Goal: Task Accomplishment & Management: Complete application form

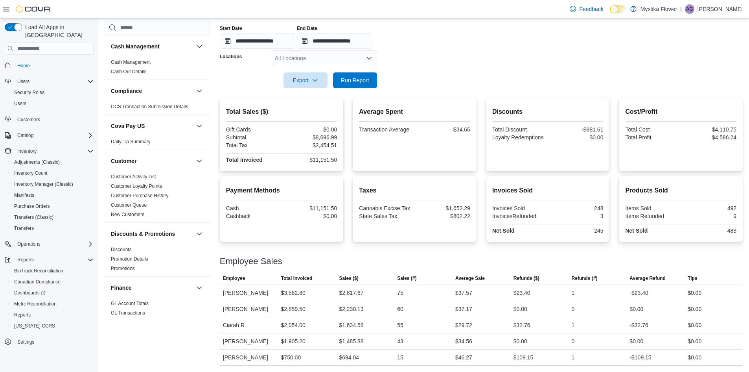
scroll to position [472, 0]
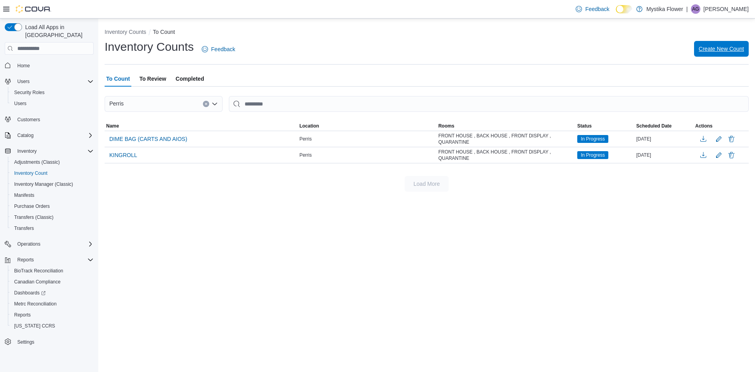
click at [728, 50] on span "Create New Count" at bounding box center [721, 49] width 45 height 8
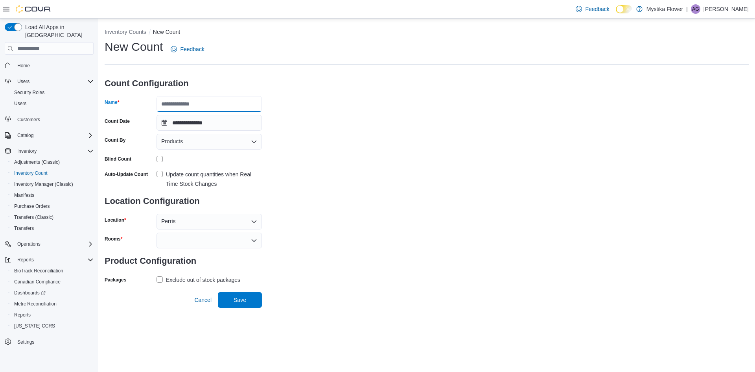
click at [186, 105] on input "Name" at bounding box center [209, 104] width 105 height 16
click at [205, 103] on input "Name" at bounding box center [209, 104] width 105 height 16
click at [313, 74] on div "**********" at bounding box center [427, 162] width 644 height 247
click at [219, 99] on input "Name" at bounding box center [209, 104] width 105 height 16
type input "****"
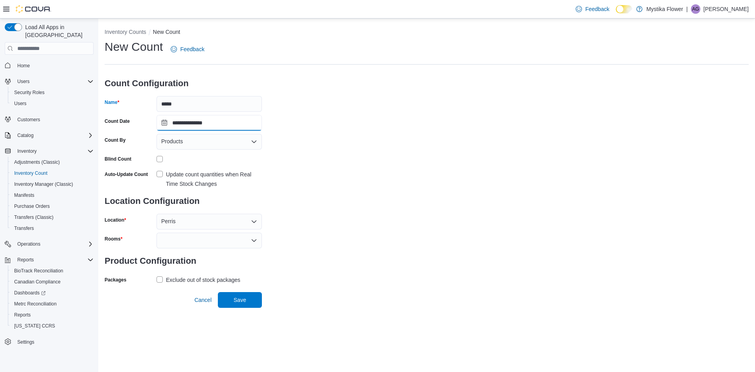
click at [224, 121] on input "**********" at bounding box center [209, 123] width 105 height 16
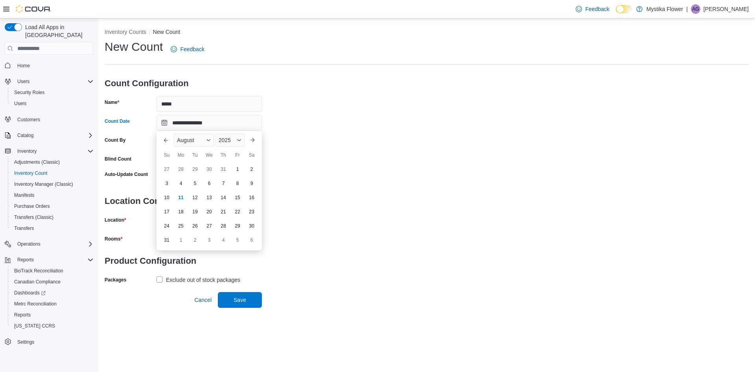
click at [336, 117] on div "**********" at bounding box center [427, 162] width 644 height 247
click at [203, 138] on div "Products" at bounding box center [209, 142] width 105 height 16
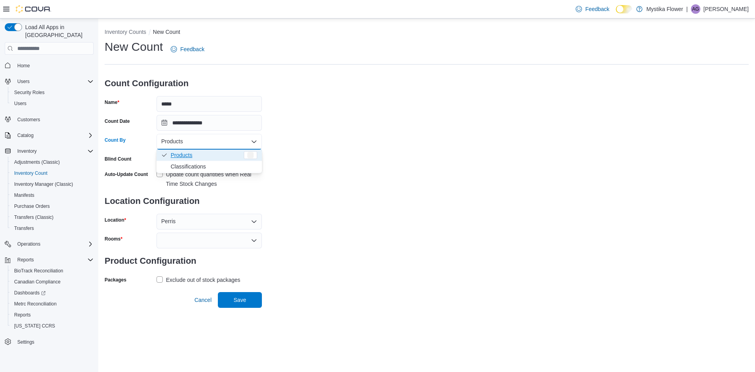
click at [487, 127] on div "**********" at bounding box center [427, 162] width 644 height 247
click at [188, 140] on div "Products" at bounding box center [209, 142] width 105 height 16
click at [349, 140] on div "**********" at bounding box center [427, 162] width 644 height 247
click at [216, 145] on div "Products" at bounding box center [209, 142] width 105 height 16
click at [228, 238] on div at bounding box center [209, 240] width 105 height 16
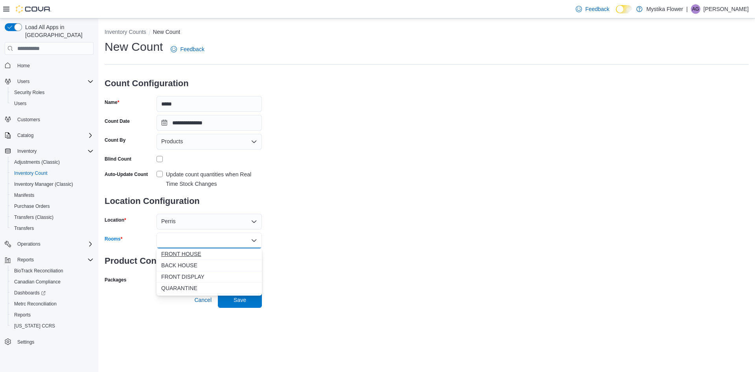
click at [192, 256] on span "FRONT HOUSE" at bounding box center [209, 254] width 96 height 8
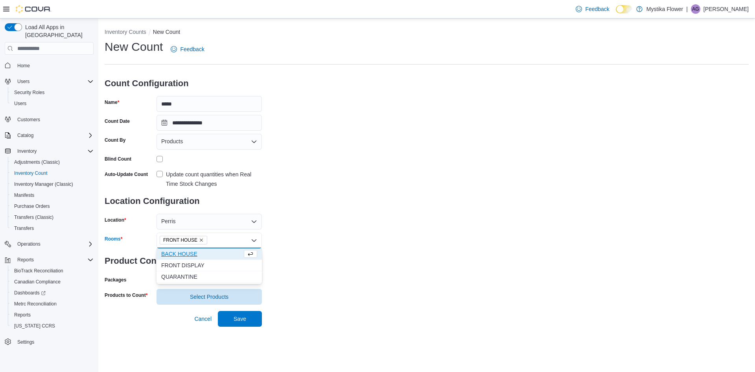
click at [192, 256] on span "BACK HOUSE" at bounding box center [201, 254] width 81 height 8
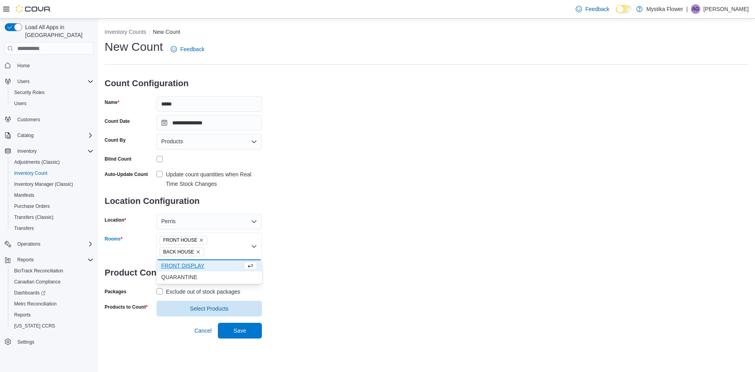
click at [189, 265] on span "FRONT DISPLAY" at bounding box center [201, 266] width 81 height 8
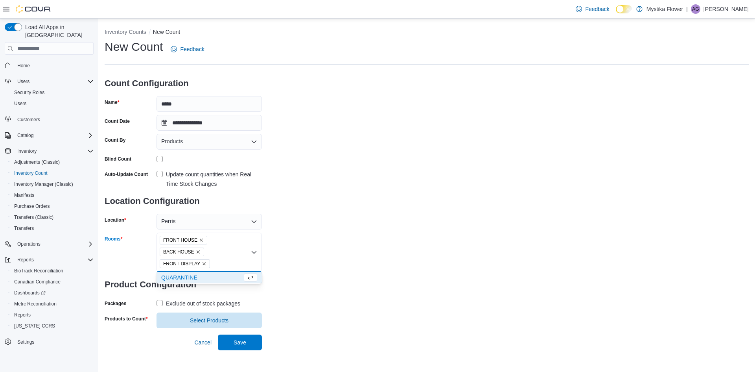
click at [188, 278] on span "QUARANTINE" at bounding box center [201, 277] width 81 height 8
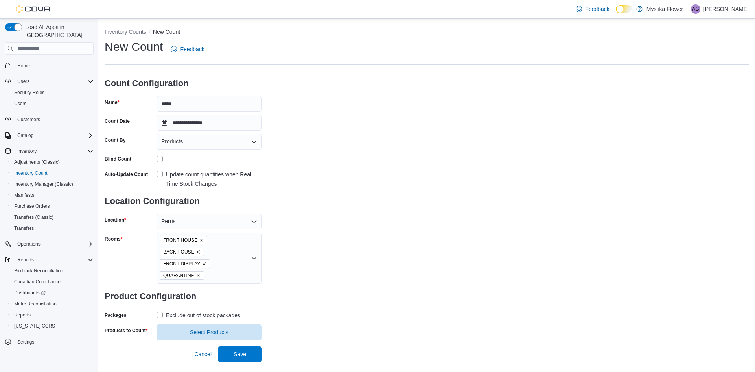
click at [387, 199] on div "**********" at bounding box center [427, 189] width 644 height 301
click at [219, 336] on span "Select Products" at bounding box center [209, 332] width 96 height 16
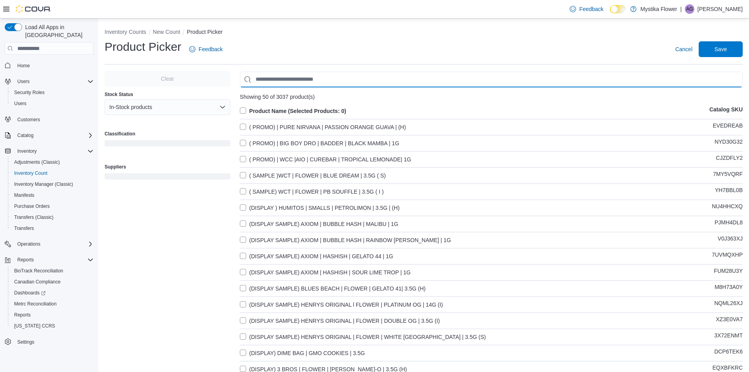
click at [267, 80] on input "Use aria labels when no actual label is in use" at bounding box center [491, 80] width 503 height 16
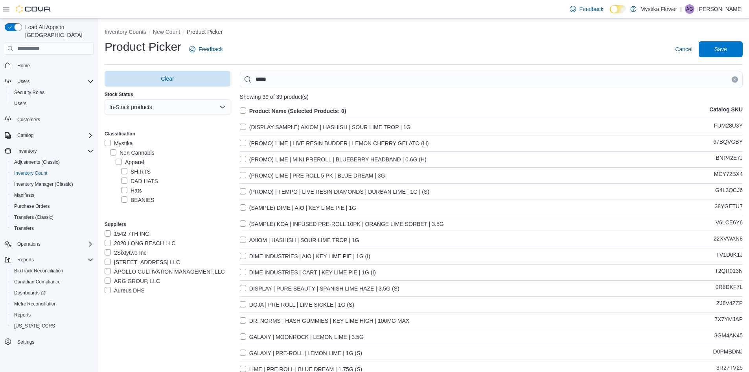
click at [248, 109] on label "Product Name (Selected Products: 0)" at bounding box center [293, 110] width 107 height 9
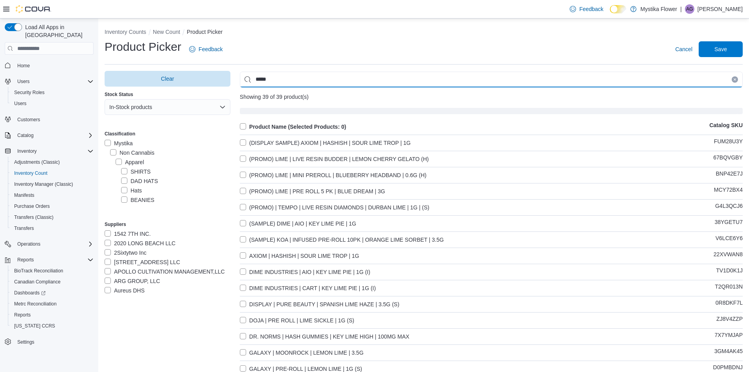
click at [292, 76] on input "****" at bounding box center [491, 80] width 503 height 16
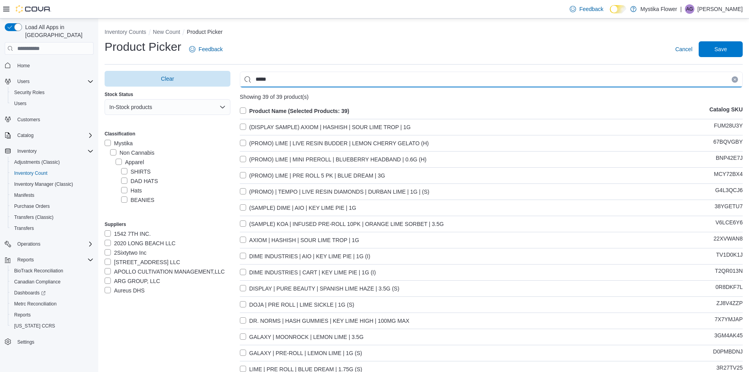
type input "****"
click at [293, 77] on input "****" at bounding box center [491, 80] width 503 height 16
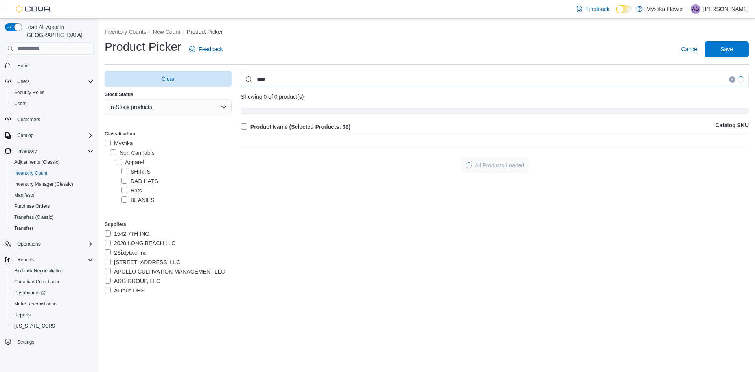
type input "****"
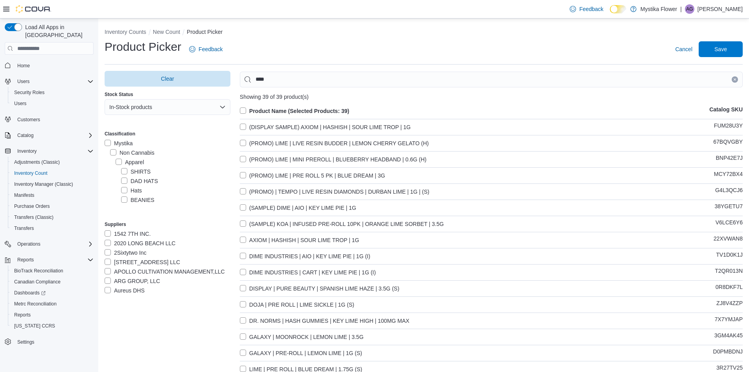
click at [244, 128] on label "(DISPLAY SAMPLE) AXIOM | HASHISH | SOUR LIME TROP | 1G" at bounding box center [325, 126] width 171 height 9
click at [244, 141] on label "(PROMO) LIME | LIVE RESIN BUDDER | LEMON CHERRY GELATO (H)" at bounding box center [334, 142] width 189 height 9
click at [243, 160] on label "(PROMO) LIME | MINI PREROLL | BLUEBERRY HEADBAND | 0.6G (H)" at bounding box center [333, 159] width 187 height 9
click at [245, 174] on label "(PROMO) LIME | PRE ROLL 5 PK | BLUE DREAM | 3G" at bounding box center [313, 175] width 146 height 9
click at [247, 191] on label "(PROMO) | TEMPO | LIVE RESIN DIAMONDS | DURBAN LIME | 1G | (S)" at bounding box center [335, 191] width 190 height 9
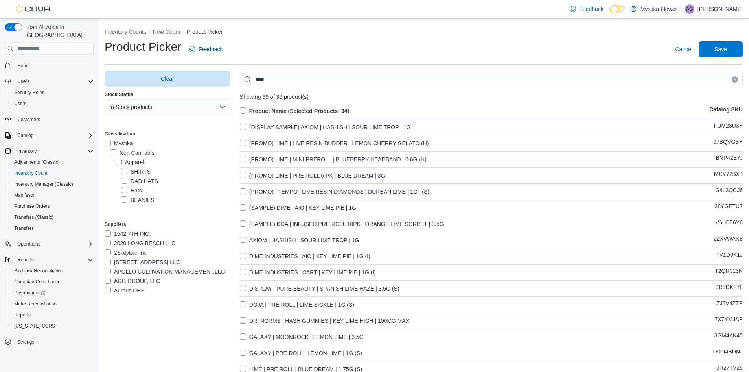
click at [243, 206] on label "(SAMPLE) DIME | AIO | KEY LIME PIE | 1G" at bounding box center [298, 207] width 116 height 9
click at [244, 223] on label "(SAMPLE) KOA | INFUSED PRE-ROLL 10PK | ORANGE LIME SORBET | 3.5G" at bounding box center [342, 223] width 204 height 9
click at [243, 242] on label "AXIOM | HASHISH | SOUR LIME TROP | 1G" at bounding box center [300, 239] width 120 height 9
click at [246, 256] on label "DIME INDUSTRIES | AIO | KEY LIME PIE | 1G (I)" at bounding box center [305, 255] width 131 height 9
click at [243, 272] on label "DIME INDUSTRIES | CART | KEY LIME PIE | 1G (I)" at bounding box center [308, 271] width 136 height 9
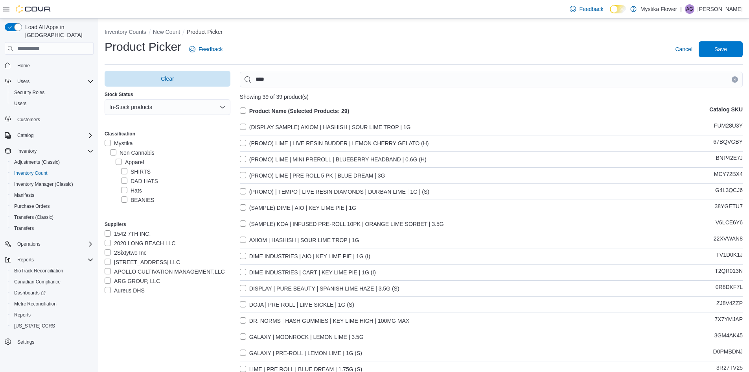
click at [244, 288] on label "DISPLAY | PURE BEAUTY | SPANISH LIME HAZE | 3.5G (S)" at bounding box center [320, 288] width 160 height 9
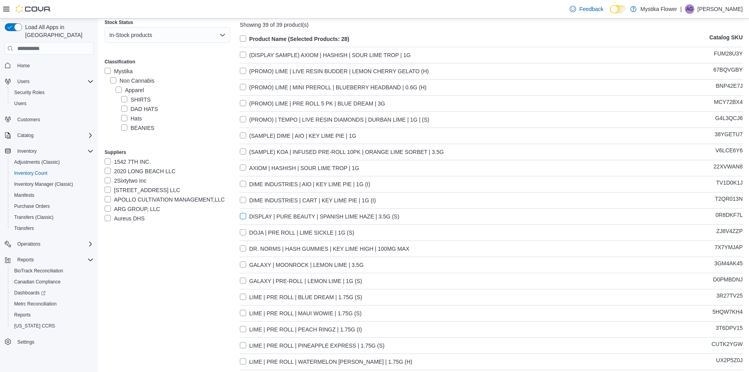
scroll to position [79, 0]
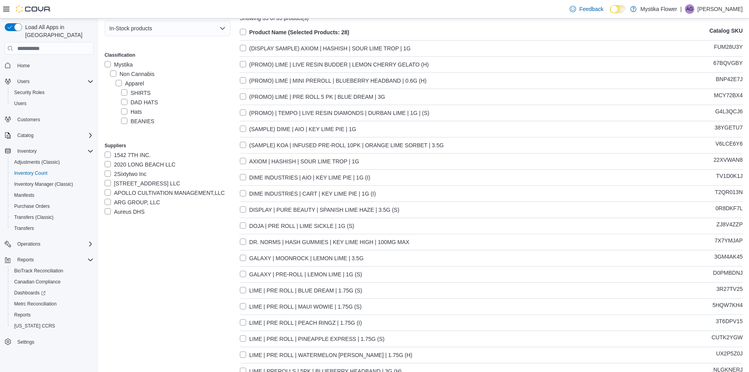
click at [245, 225] on label "DOJA | PRE ROLL | LIME SICKLE | 1G (S)" at bounding box center [297, 225] width 114 height 9
click at [246, 241] on label "DR. NORMS | HASH GUMMIES | KEY LIME HIGH | 100MG MAX" at bounding box center [325, 241] width 170 height 9
click at [241, 260] on label "GALAXY | MOONROCK | LEMON LIME | 3.5G" at bounding box center [302, 257] width 124 height 9
click at [243, 273] on label "GALAXY | PRE-ROLL | LEMON LIME | 1G (S)" at bounding box center [301, 273] width 122 height 9
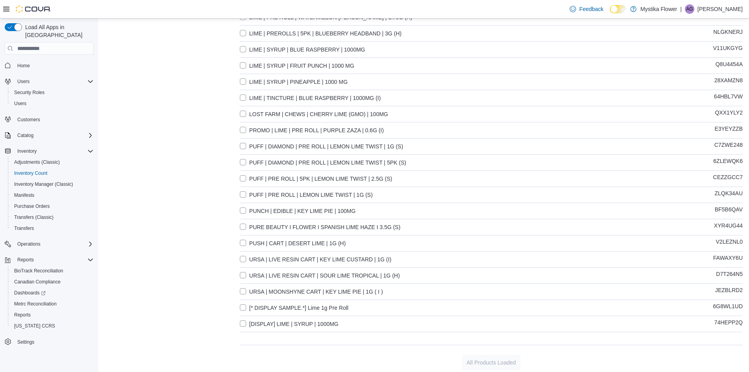
scroll to position [420, 0]
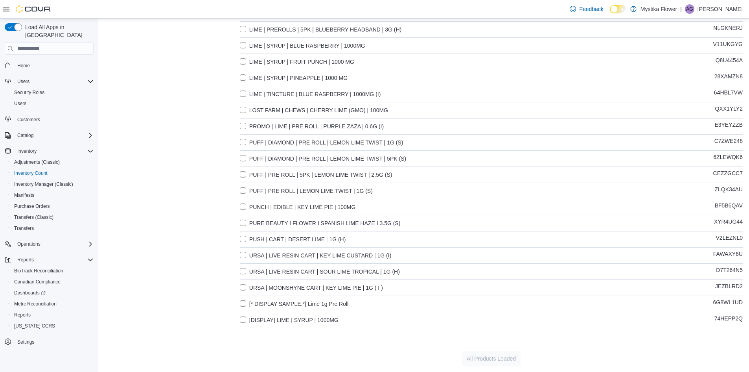
click at [245, 113] on label "LOST FARM | CHEWS | CHERRY LIME (GMO) | 100MG" at bounding box center [314, 109] width 148 height 9
click at [245, 142] on label "PUFF | DIAMOND | PRE ROLL | LEMON LIME TWIST | 1G (S)" at bounding box center [322, 142] width 164 height 9
click at [244, 159] on label "PUFF | DIAMOND | PRE ROLL | LEMON LIME TWIST | 5PK (S)" at bounding box center [323, 158] width 166 height 9
click at [243, 177] on label "PUFF | PRE ROLL | 5PK | LEMON LIME TWIST | 2.5G (S)" at bounding box center [316, 174] width 153 height 9
click at [247, 191] on label "PUFF | PRE ROLL | LEMON LIME TWIST | 1G (S)" at bounding box center [306, 190] width 133 height 9
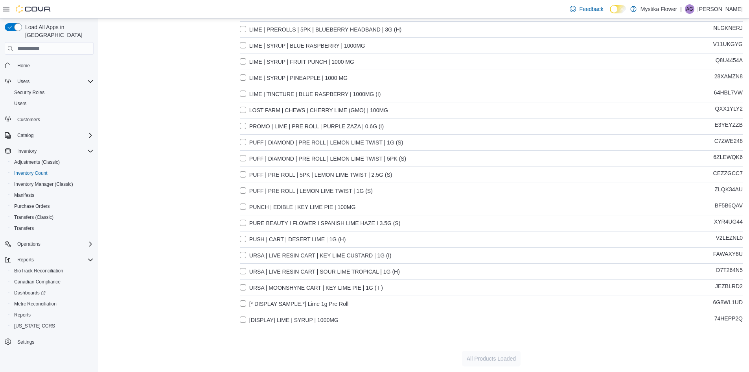
click at [242, 208] on label "PUNCH | EDIBLE | KEY LIME PIE | 100MG" at bounding box center [298, 206] width 116 height 9
click at [242, 220] on label "PURE BEAUTY I FLOWER I SPANISH LIME HAZE I 3.5G (S)" at bounding box center [320, 222] width 161 height 9
click at [244, 235] on label "PUSH | CART | DESERT LIME | 1G (H)" at bounding box center [293, 238] width 106 height 9
click at [247, 254] on label "URSA | LIVE RESIN CART | KEY LIME CUSTARD | 1G (I)" at bounding box center [316, 255] width 152 height 9
click at [245, 270] on label "URSA | LIVE RESIN CART | SOUR LIME TROPICAL | 1G (H)" at bounding box center [320, 271] width 160 height 9
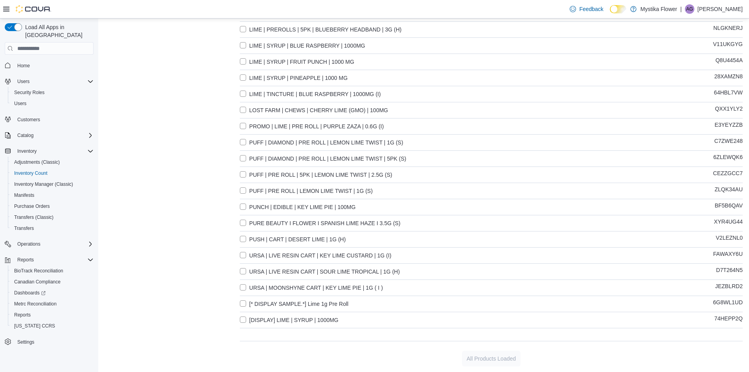
click at [247, 287] on label "URSA | MOONSHYNE CART | KEY LIME PIE | 1G ( I )" at bounding box center [311, 287] width 143 height 9
click at [245, 305] on Roll-6G8WL1UD"] "[* DISPLAY SAMPLE.*] Lime 1g Pre Roll" at bounding box center [294, 303] width 109 height 9
click at [245, 313] on div "Product Name (Selected Products: 12) Catalog SKU (DISPLAY SAMPLE) AXIOM | HASHI…" at bounding box center [491, 8] width 503 height 645
click at [241, 318] on 1000MG-74HEPP2Q"] "[DISPLAY] LIME | SYRUP | 1000MG" at bounding box center [289, 319] width 99 height 9
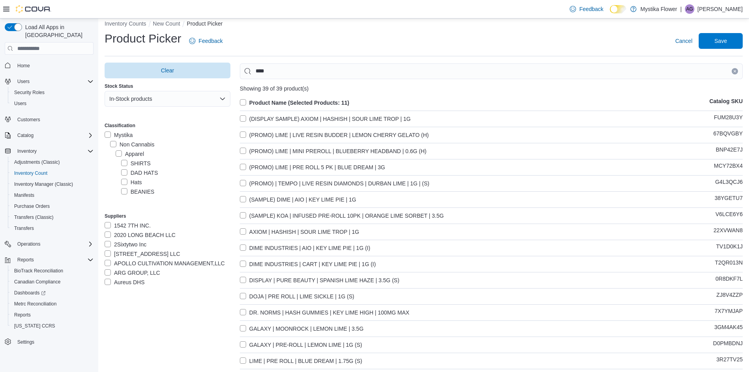
scroll to position [0, 0]
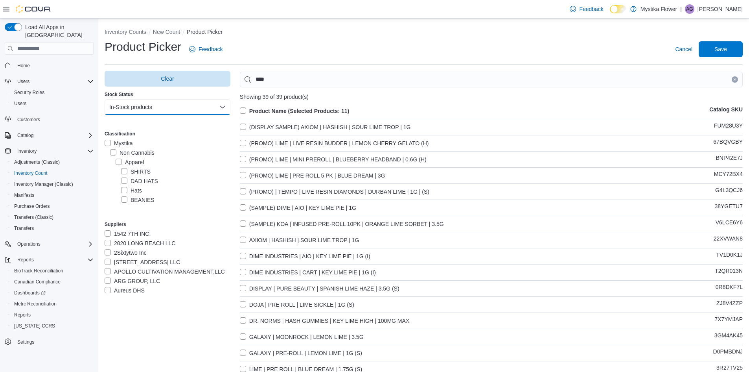
click at [177, 105] on button "In-Stock products" at bounding box center [168, 107] width 126 height 16
click at [156, 121] on span "All products" at bounding box center [169, 122] width 105 height 9
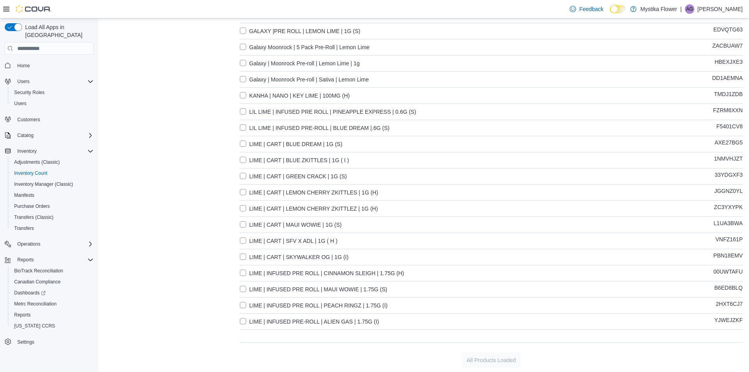
scroll to position [597, 0]
click at [247, 321] on label "LIME | INFUSED PRE-ROLL | ALIEN GAS | 1.75G (I)" at bounding box center [309, 319] width 139 height 9
click at [247, 304] on label "LIME | INFUSED PRE ROLL | PEACH RINGZ | 1.75G (I)" at bounding box center [314, 303] width 148 height 9
click at [247, 289] on label "LIME | INFUSED PRE ROLL | MAUI WOWIE | 1.75G (S)" at bounding box center [313, 287] width 147 height 9
click at [246, 274] on label "LIME | INFUSED PRE ROLL | CINNAMON SLEIGH | 1.75G (H)" at bounding box center [322, 271] width 164 height 9
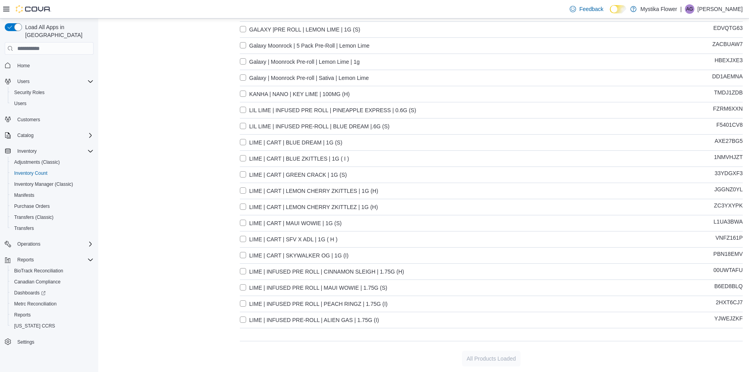
click at [243, 256] on label "LIME | CART | SKYWALKER OG | 1G (I)" at bounding box center [294, 255] width 109 height 9
click at [243, 237] on label "LIME | CART | SFV X ADL | 1G ( H )" at bounding box center [289, 238] width 98 height 9
click at [244, 223] on label "LIME | CART | MAUI WOWIE | 1G (S)" at bounding box center [291, 222] width 102 height 9
click at [245, 205] on label "LIME | CART | LEMON CHERRY ZKITTLEZ | 1G (H)" at bounding box center [309, 206] width 138 height 9
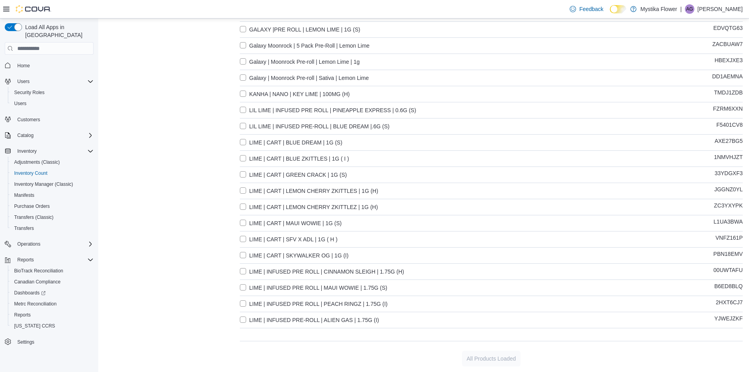
click at [245, 188] on label "LIME | CART | LEMON CHERRY ZKITTLES | 1G (H)" at bounding box center [309, 190] width 138 height 9
click at [245, 177] on label "LIME | CART | GREEN CRACK | 1G (S)" at bounding box center [293, 174] width 107 height 9
click at [245, 159] on label "LIME | CART | BLUE ZKITTLES | 1G ( I )" at bounding box center [294, 158] width 109 height 9
drag, startPoint x: 245, startPoint y: 143, endPoint x: 245, endPoint y: 126, distance: 16.9
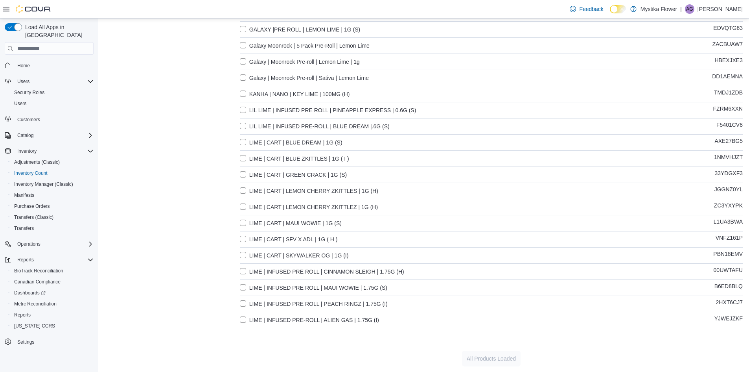
click at [245, 138] on label "LIME | CART | BLUE DREAM | 1G (S)" at bounding box center [291, 142] width 103 height 9
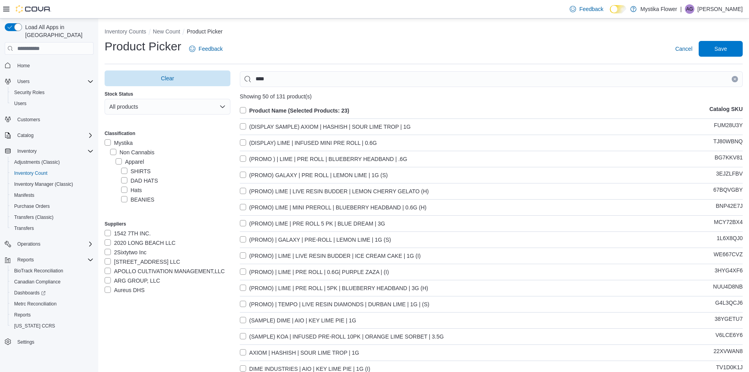
scroll to position [0, 0]
click at [185, 107] on button "All products" at bounding box center [168, 107] width 126 height 16
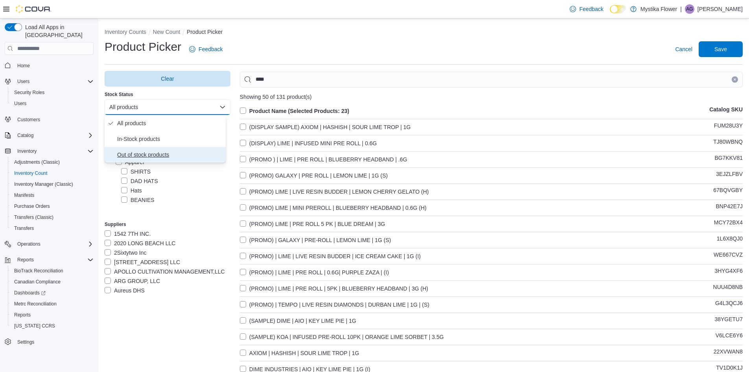
click at [144, 154] on span "Out of stock products" at bounding box center [169, 154] width 105 height 9
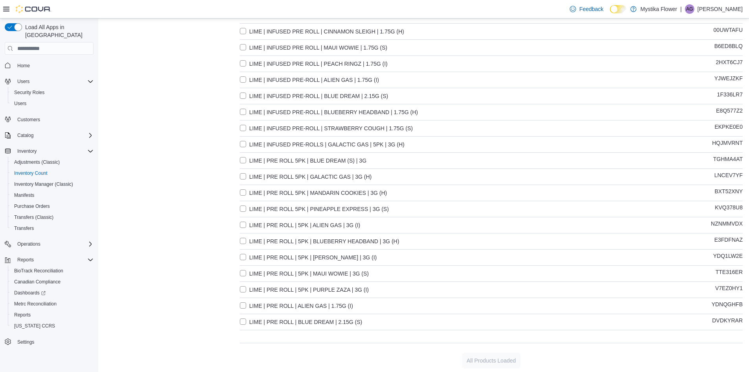
scroll to position [597, 0]
click at [255, 321] on label "LIME | PRE ROLL | BLUE DREAM | 2.15G (S)" at bounding box center [301, 319] width 122 height 9
drag, startPoint x: 254, startPoint y: 304, endPoint x: 256, endPoint y: 291, distance: 12.7
click at [254, 303] on label "LIME | PRE ROLL | ALIEN GAS | 1.75G (I)" at bounding box center [296, 303] width 113 height 9
click at [258, 284] on label "LIME | PRE ROLL | 5PK | PURPLE ZAZA | 3G (I)" at bounding box center [304, 287] width 129 height 9
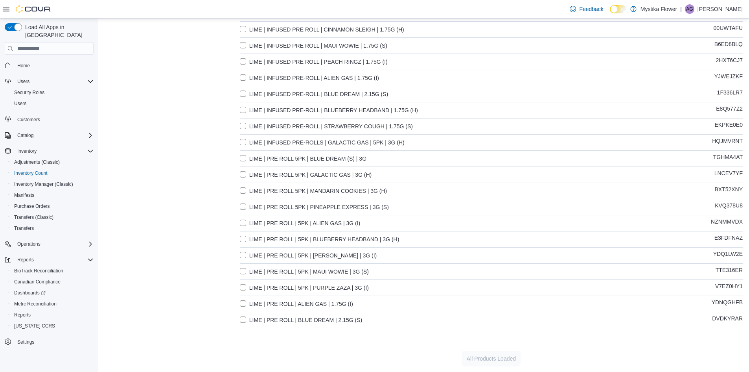
drag, startPoint x: 254, startPoint y: 268, endPoint x: 253, endPoint y: 260, distance: 8.0
click at [254, 268] on label "LIME | PRE ROLL | 5PK | MAUI WOWIE | 3G (S)" at bounding box center [304, 271] width 129 height 9
click at [253, 254] on label "LIME | PRE ROLL | 5PK | [PERSON_NAME] | 3G (I)" at bounding box center [308, 255] width 137 height 9
click at [253, 238] on label "LIME | PRE ROLL | 5PK | BLUEBERRY HEADBAND | 3G (H)" at bounding box center [320, 238] width 160 height 9
click at [253, 219] on label "LIME | PRE ROLL | 5PK | ALIEN GAS | 3G (I)" at bounding box center [300, 222] width 120 height 9
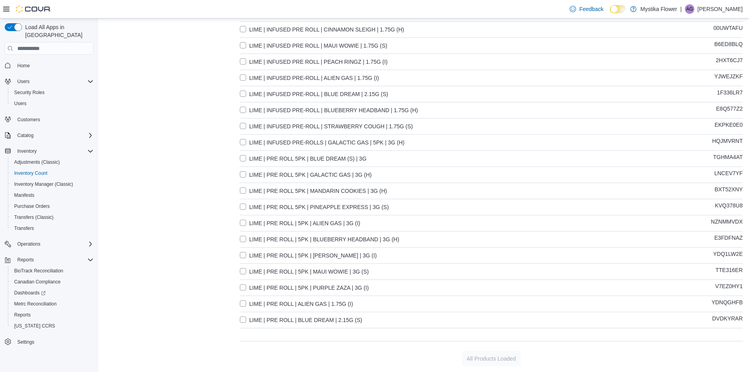
click at [253, 203] on label "LIME | PRE ROLL 5PK | PINEAPPLE EXPRESS | 3G (S)" at bounding box center [314, 206] width 149 height 9
click at [245, 189] on label "LIME | PRE ROLL 5PK | MANDARIN COOKIES | 3G (H)" at bounding box center [313, 190] width 147 height 9
click at [244, 175] on label "LIME | PRE ROLL 5PK | GALACTIC GAS | 3G (H)" at bounding box center [306, 174] width 132 height 9
click at [245, 154] on label "LIME | PRE ROLL 5PK | BLUE DREAM (S) | 3G" at bounding box center [303, 158] width 127 height 9
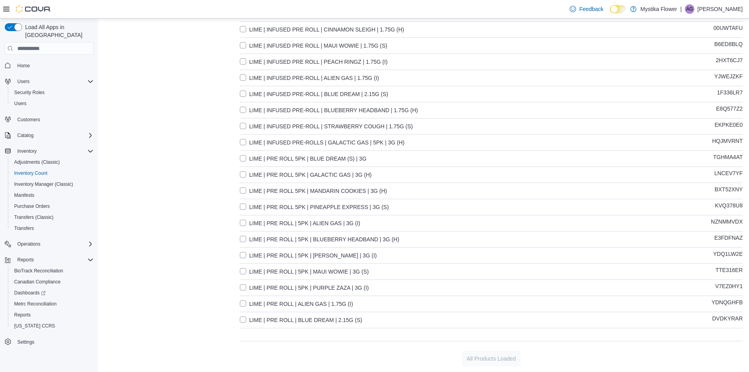
click at [245, 138] on label "LIME | INFUSED PRE-ROLLS | GALACTIC GAS | 5PK | 3G (H)" at bounding box center [322, 142] width 165 height 9
click at [245, 122] on label "LIME | INFUSED PRE-ROLL | STRAWBERRY COUGH | 1.75G (S)" at bounding box center [326, 126] width 173 height 9
drag, startPoint x: 246, startPoint y: 107, endPoint x: 245, endPoint y: 103, distance: 4.4
click at [246, 107] on label "LIME | INFUSED PRE-ROLL | BLUEBERRY HEADBAND | 1.75G (H)" at bounding box center [329, 109] width 178 height 9
click at [243, 92] on label "LIME | INFUSED PRE-ROLL | BLUE DREAM | 2.15G (S)" at bounding box center [314, 93] width 148 height 9
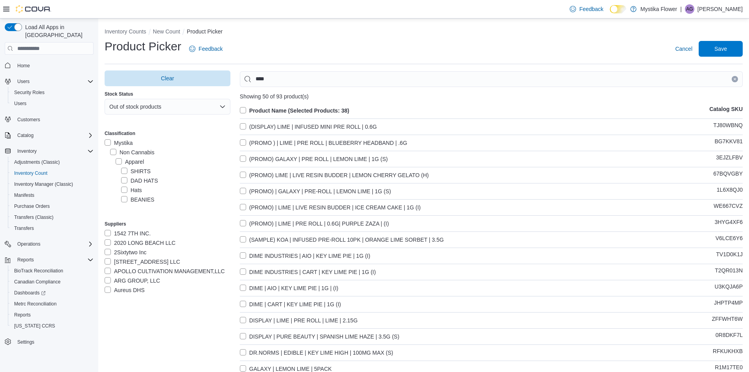
scroll to position [0, 0]
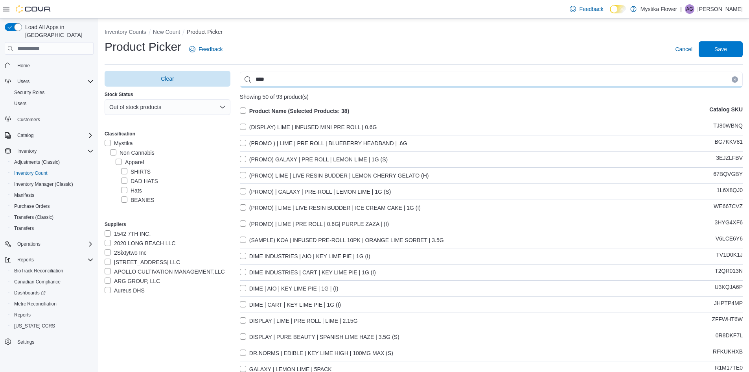
click at [299, 77] on input "****" at bounding box center [491, 80] width 503 height 16
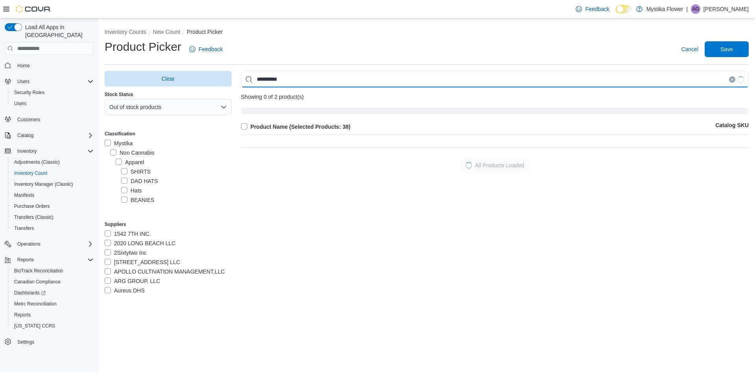
type input "*********"
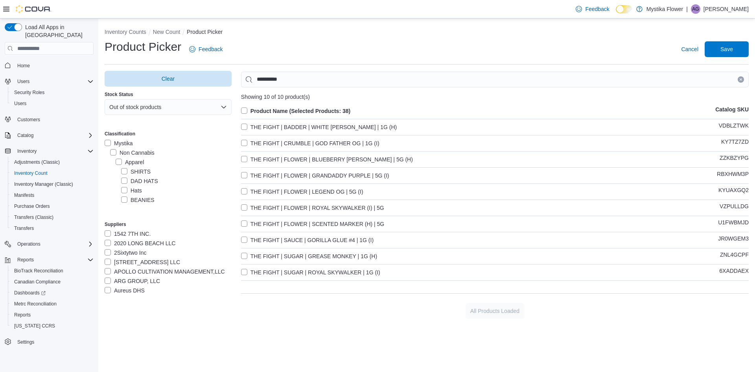
click at [249, 128] on label "THE FIGHT | BADDER | WHITE [PERSON_NAME] | 1G (H)" at bounding box center [319, 126] width 156 height 9
click at [257, 143] on label "THE FIGHT | CRUMBLE | GOD FATHER OG | 1G (I)" at bounding box center [310, 142] width 138 height 9
click at [256, 157] on label "THE FIGHT | FLOWER | BLUEBERRY [PERSON_NAME] | 5G (H)" at bounding box center [327, 159] width 172 height 9
click at [256, 173] on label "THE FIGHT | FLOWER | GRANDADDY PURPLE | 5G (I)" at bounding box center [315, 175] width 148 height 9
click at [254, 192] on label "THE FIGHT | FLOWER | LEGEND OG | 5G (I)" at bounding box center [302, 191] width 122 height 9
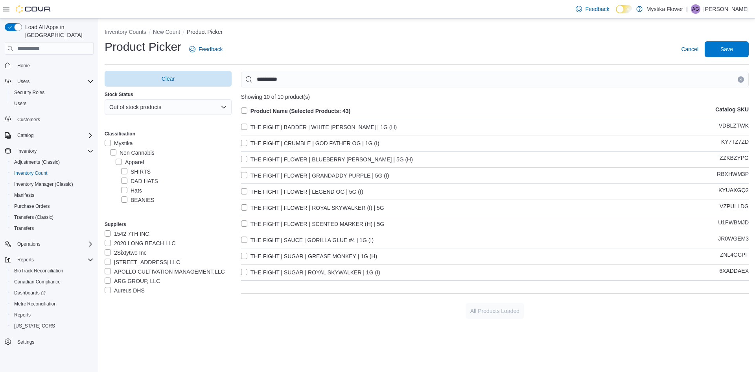
click at [254, 207] on label "THE FIGHT | FLOWER | ROYAL SKYWALKER (I) | 5G" at bounding box center [312, 207] width 143 height 9
click at [254, 217] on div "Product Name (Selected Products: 44) Catalog SKU THE FIGHT | BADDER | WHITE [PE…" at bounding box center [495, 194] width 508 height 177
click at [254, 224] on label "THE FIGHT | FLOWER | SCENTED MARKER (H) | 5G" at bounding box center [312, 223] width 143 height 9
click at [254, 239] on label "THE FIGHT | SAUCE | GORILLA GLUE #4 | 1G (I)" at bounding box center [307, 239] width 133 height 9
click at [258, 256] on label "THE FIGHT | SUGAR | GREASE MONKEY | 1G (H)" at bounding box center [309, 255] width 136 height 9
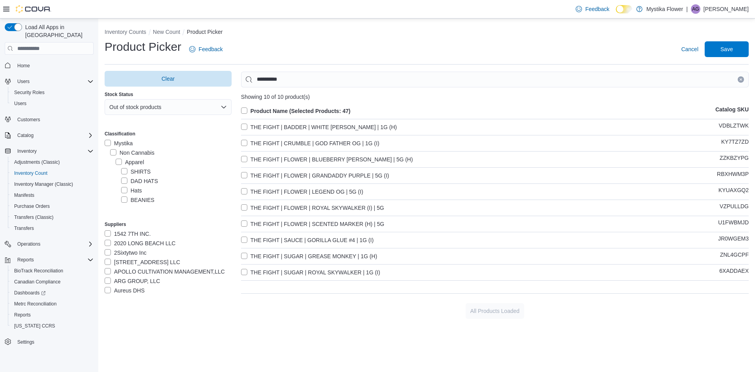
click at [261, 275] on label "THE FIGHT | SUGAR | ROYAL SKYWALKER | 1G (I)" at bounding box center [310, 271] width 139 height 9
click at [199, 107] on button "Out of stock products" at bounding box center [168, 107] width 127 height 16
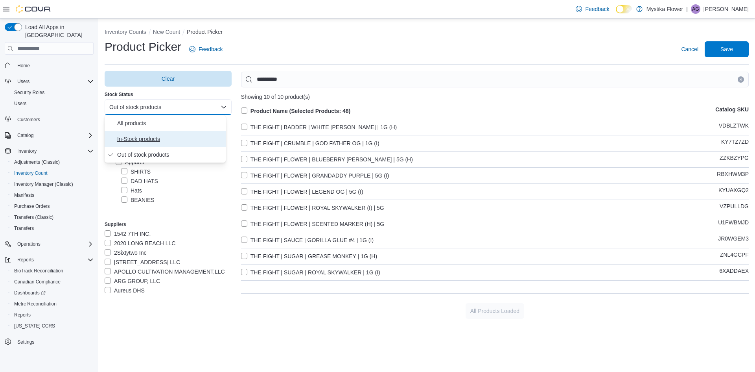
click at [142, 140] on span "In-Stock products" at bounding box center [169, 138] width 105 height 9
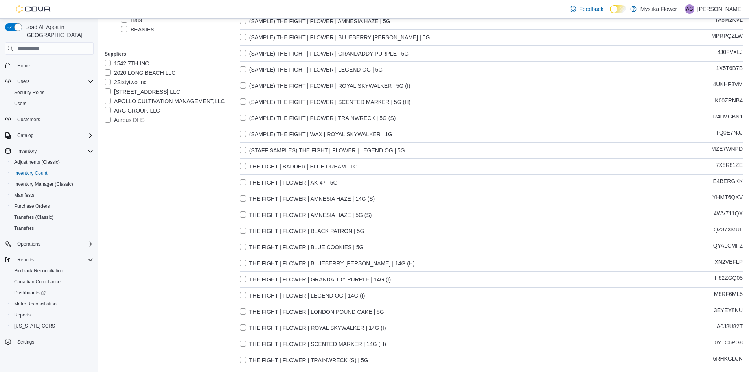
scroll to position [275, 0]
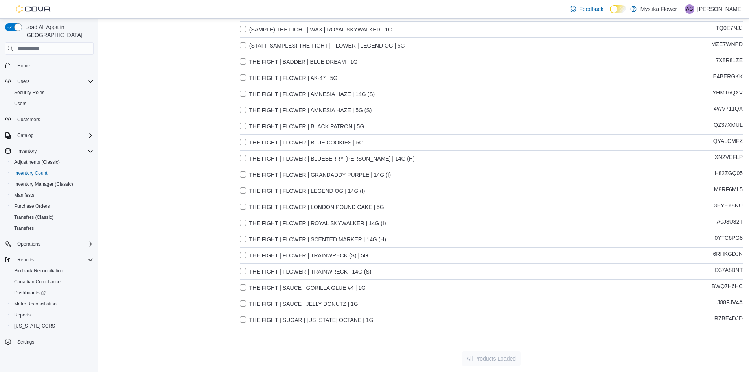
click at [270, 322] on label "THE FIGHT | SUGAR | [US_STATE] OCTANE | 1G" at bounding box center [307, 319] width 134 height 9
click at [270, 307] on label "THE FIGHT | SAUCE | JELLY DONUTZ | 1G" at bounding box center [299, 303] width 118 height 9
click at [268, 286] on label "THE FIGHT | SAUCE | GORILLA GLUE #4 | 1G" at bounding box center [303, 287] width 126 height 9
click at [267, 268] on label "THE FIGHT | FLOWER | TRAINWRECK | 14G (S)" at bounding box center [306, 271] width 132 height 9
click at [267, 253] on label "THE FIGHT | FLOWER | TRAINWRECK (S) | 5G" at bounding box center [304, 255] width 129 height 9
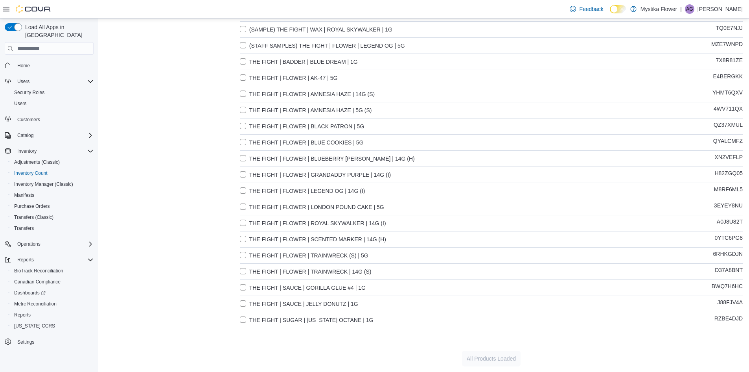
click at [266, 234] on label "THE FIGHT | FLOWER | SCENTED MARKER | 14G (H)" at bounding box center [313, 238] width 146 height 9
click at [266, 222] on label "THE FIGHT | FLOWER | ROYAL SKYWALKER | 14G (I)" at bounding box center [313, 222] width 146 height 9
drag, startPoint x: 266, startPoint y: 206, endPoint x: 266, endPoint y: 201, distance: 5.1
click at [266, 206] on label "THE FIGHT | FLOWER | LONDON POUND CAKE | 5G" at bounding box center [312, 206] width 144 height 9
click at [265, 190] on label "THE FIGHT | FLOWER | LEGEND OG | 14G (I)" at bounding box center [302, 190] width 125 height 9
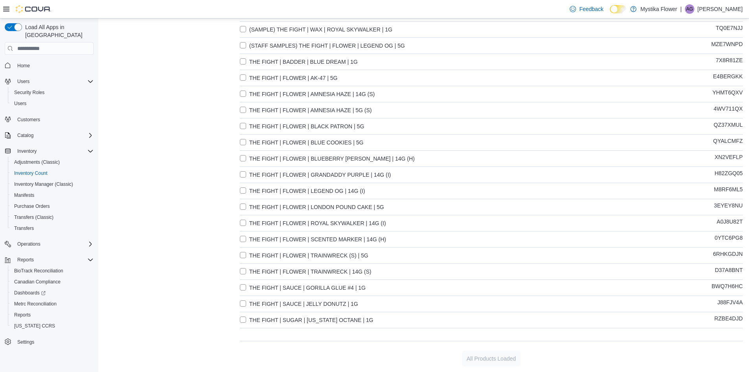
click at [267, 175] on label "THE FIGHT | FLOWER | GRANDADDY PURPLE | 14G (I)" at bounding box center [315, 174] width 151 height 9
click at [267, 160] on label "THE FIGHT | FLOWER | BLUEBERRY [PERSON_NAME] | 14G (H)" at bounding box center [327, 158] width 175 height 9
click at [272, 141] on label "THE FIGHT | FLOWER | BLUE COOKIES | 5G" at bounding box center [302, 142] width 124 height 9
click at [272, 128] on label "THE FIGHT | FLOWER | BLACK PATRON | 5G" at bounding box center [302, 126] width 125 height 9
drag, startPoint x: 272, startPoint y: 111, endPoint x: 270, endPoint y: 97, distance: 14.0
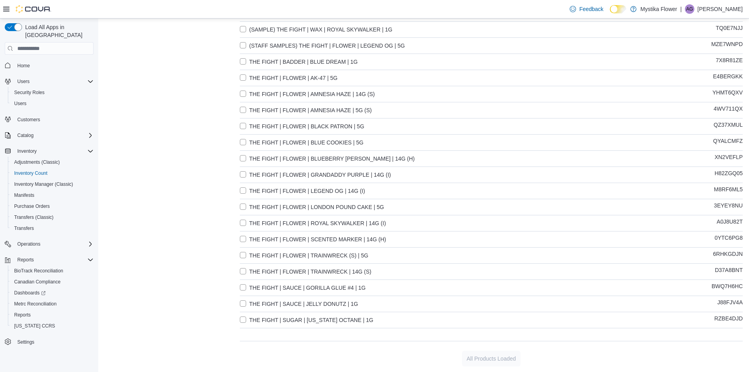
click at [272, 110] on label "THE FIGHT | FLOWER | AMNESIA HAZE | 5G (S)" at bounding box center [306, 109] width 132 height 9
click at [269, 90] on label "THE FIGHT | FLOWER | AMNESIA HAZE | 14G (S)" at bounding box center [307, 93] width 135 height 9
click at [269, 77] on label "THE FIGHT | FLOWER | AK-47 | 5G" at bounding box center [289, 77] width 98 height 9
click at [273, 60] on label "THE FIGHT | BADDER | BLUE DREAM | 1G" at bounding box center [299, 61] width 118 height 9
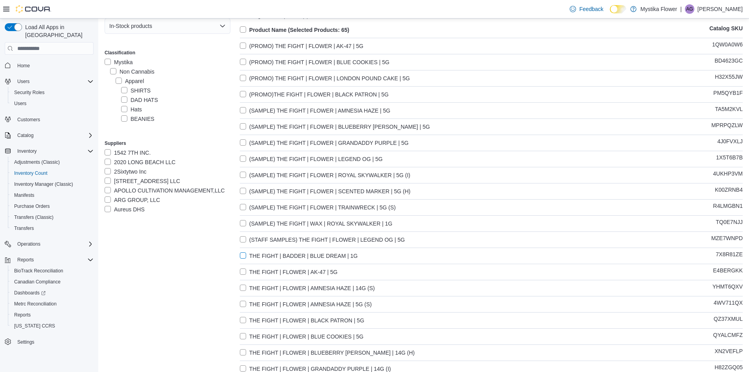
scroll to position [0, 0]
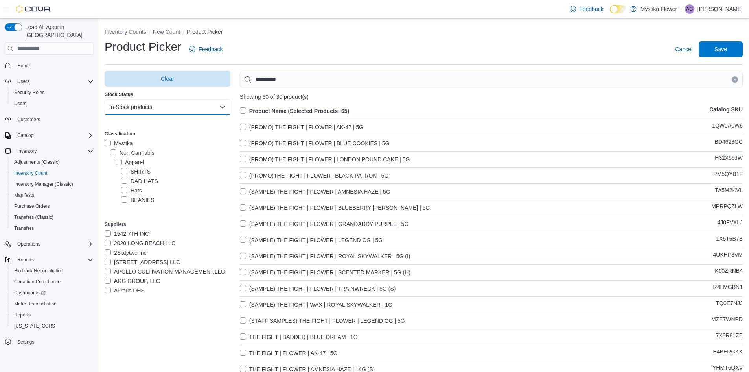
click at [199, 104] on button "In-Stock products" at bounding box center [168, 107] width 126 height 16
click at [124, 160] on products "Out of stock products" at bounding box center [165, 155] width 121 height 16
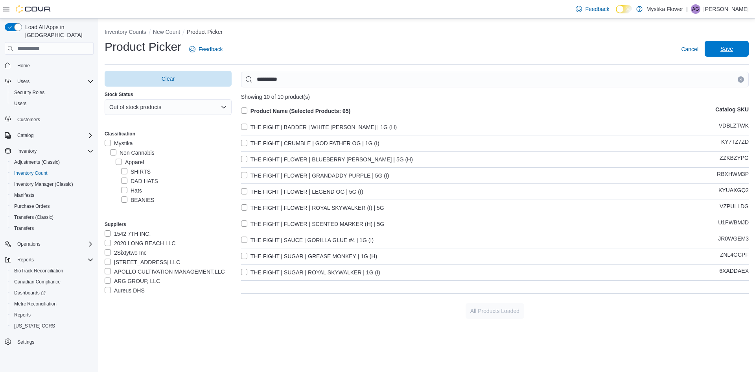
click at [720, 51] on span "Save" at bounding box center [727, 49] width 35 height 16
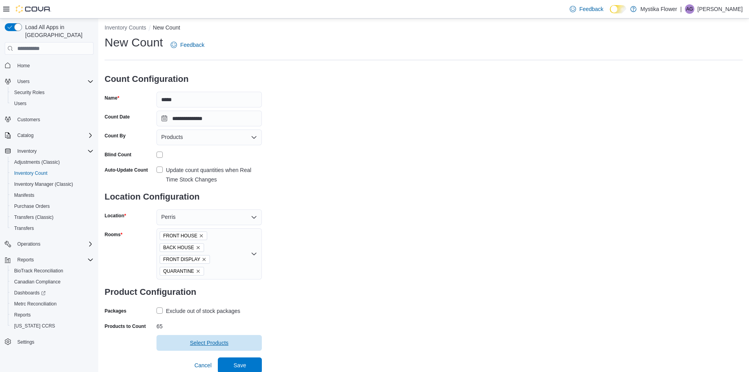
scroll to position [6, 0]
click at [240, 361] on span "Save" at bounding box center [240, 363] width 13 height 8
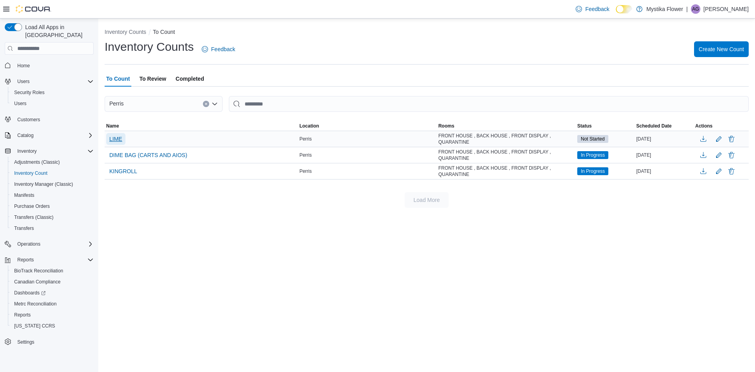
click at [118, 137] on span "LIME" at bounding box center [115, 139] width 13 height 8
click at [118, 140] on span "LIME" at bounding box center [115, 139] width 13 height 8
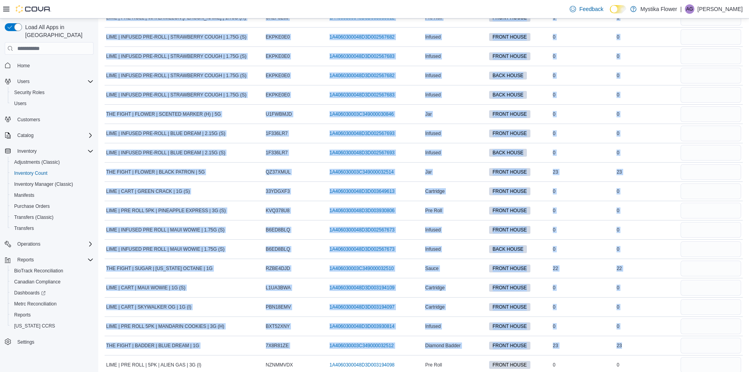
scroll to position [1393, 0]
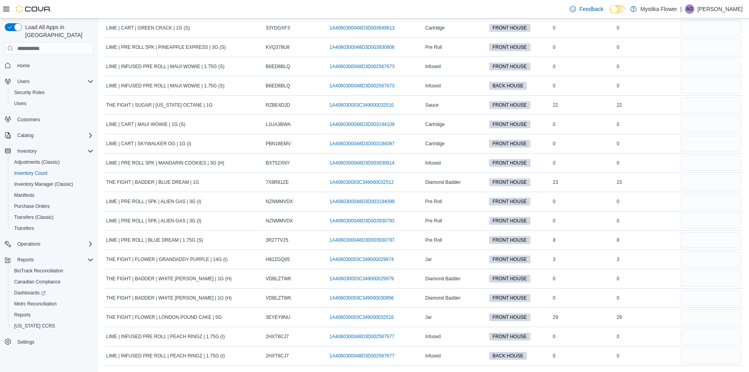
drag, startPoint x: 107, startPoint y: 72, endPoint x: 698, endPoint y: 342, distance: 649.8
copy table "This table contains 86 rows. Product Name Catalog SKU Package Number Classifica…"
